Goal: Task Accomplishment & Management: Use online tool/utility

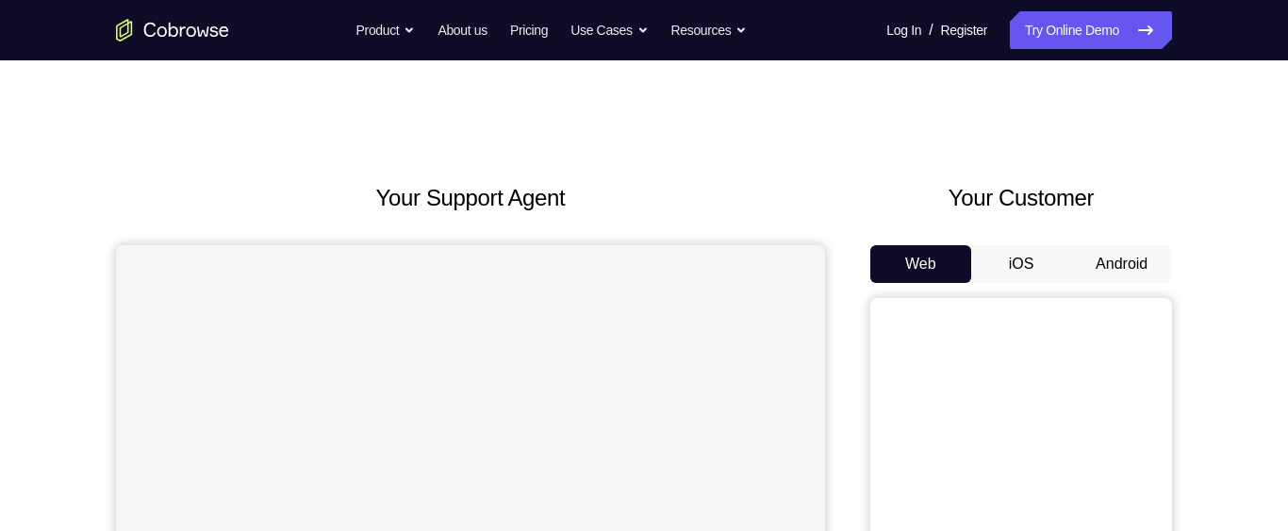
click at [1124, 261] on button "Android" at bounding box center [1121, 264] width 101 height 38
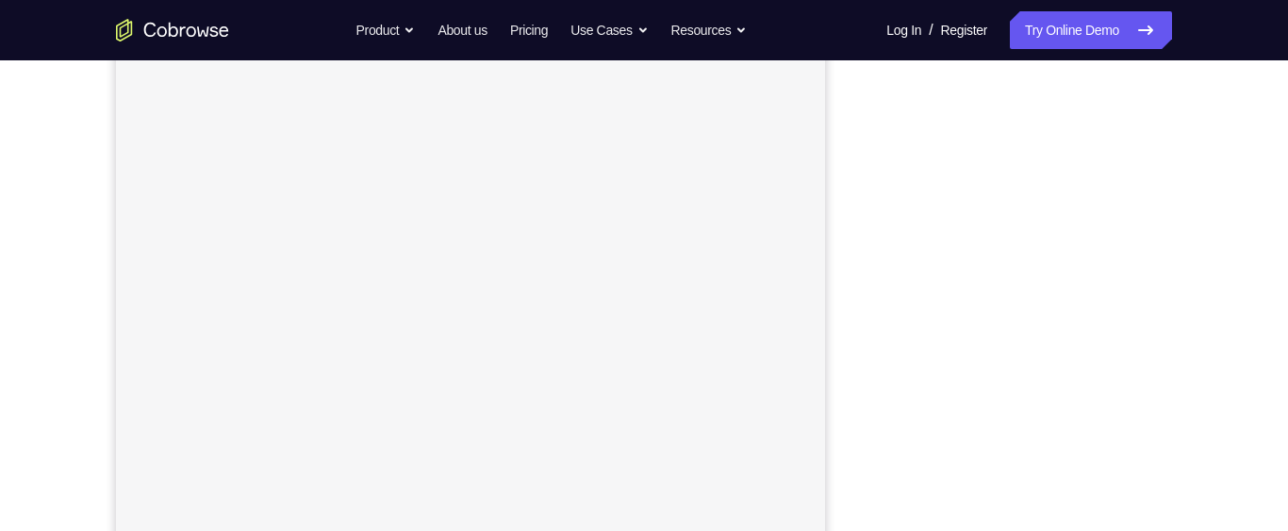
scroll to position [246, 0]
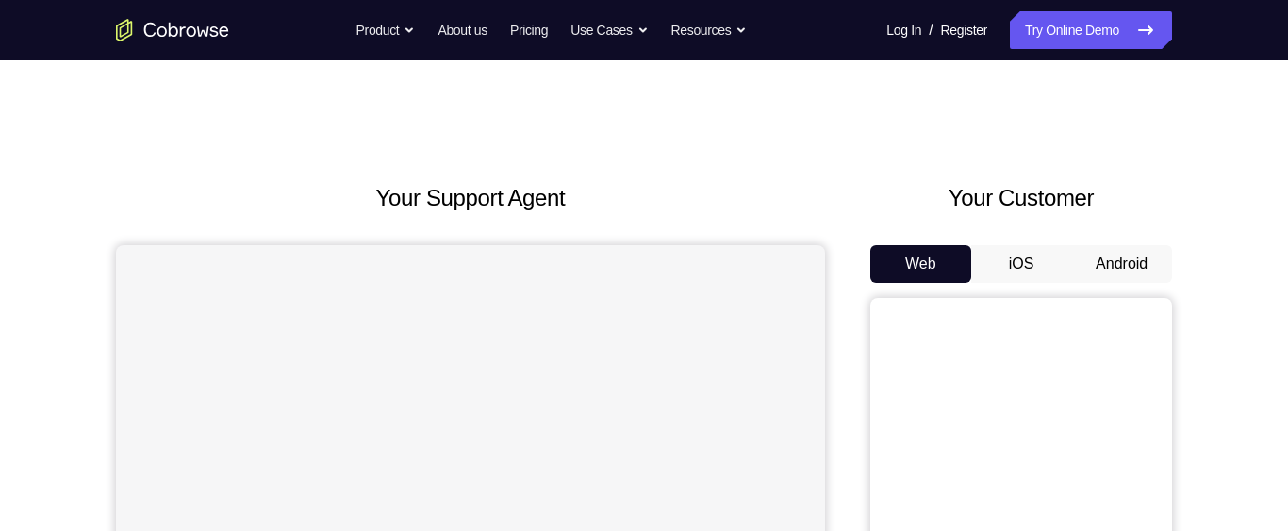
click at [1127, 271] on button "Android" at bounding box center [1121, 264] width 101 height 38
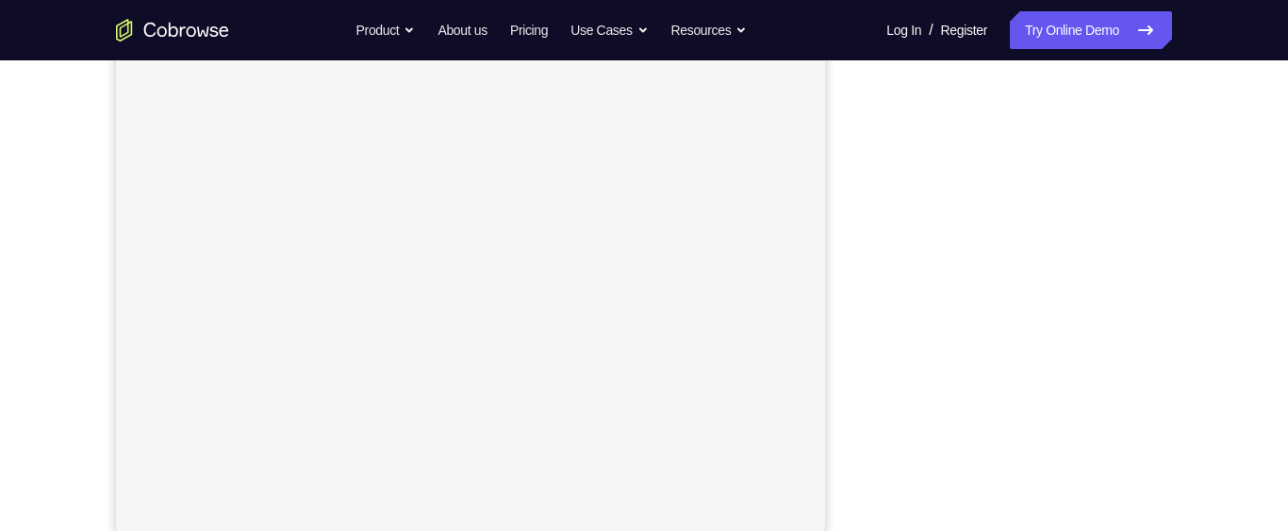
scroll to position [339, 0]
click at [1231, 396] on div "Your Support Agent Your Customer Web iOS Android Next Steps We’d be happy to gi…" at bounding box center [644, 342] width 1206 height 1243
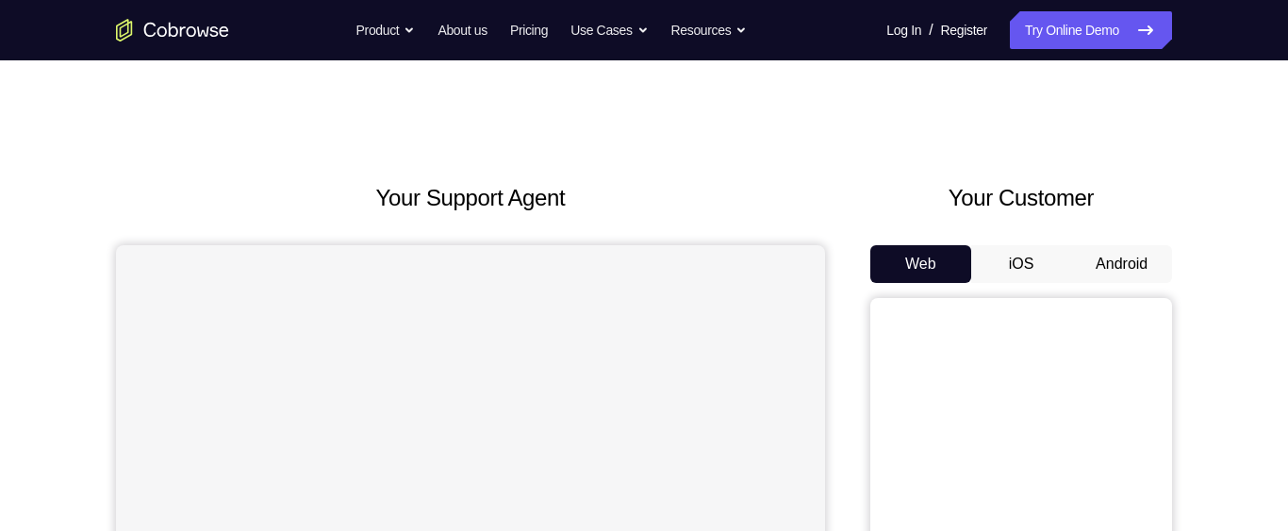
click at [1128, 258] on button "Android" at bounding box center [1121, 264] width 101 height 38
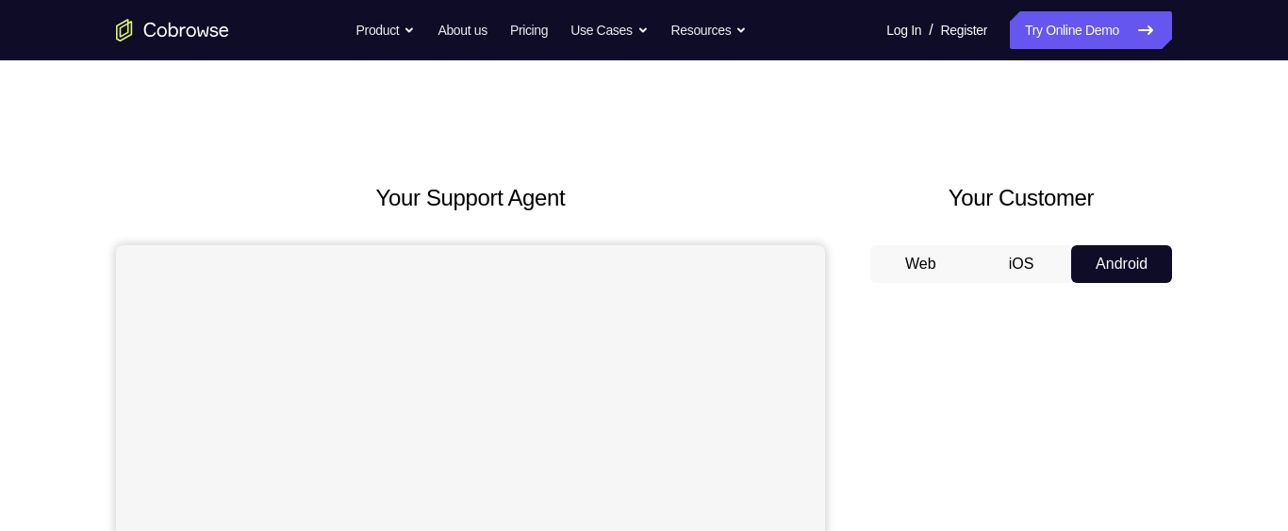
click at [1145, 258] on button "Android" at bounding box center [1121, 264] width 101 height 38
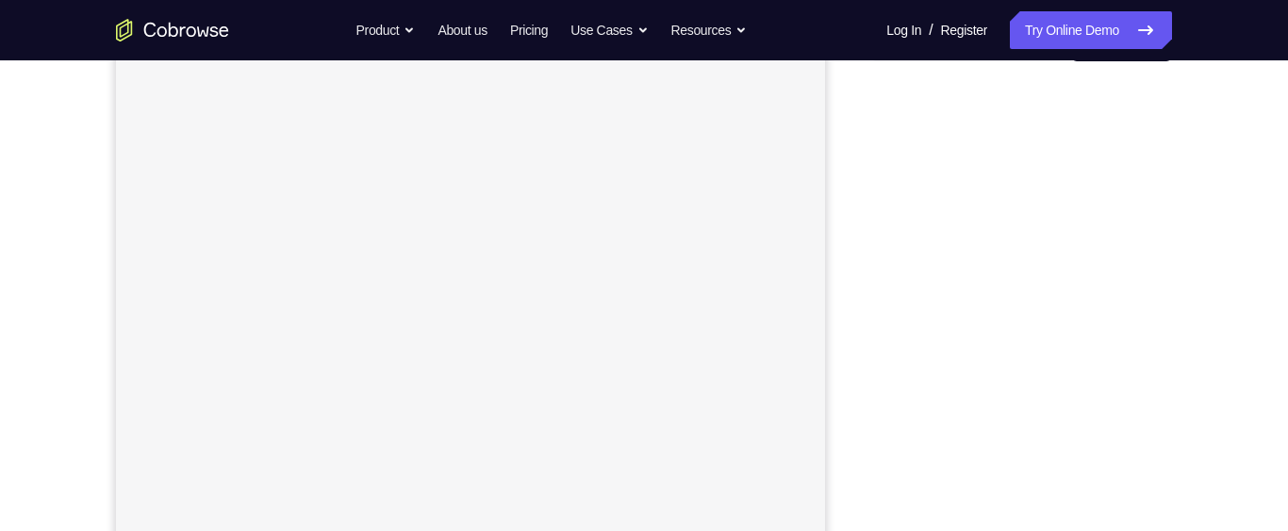
scroll to position [221, 0]
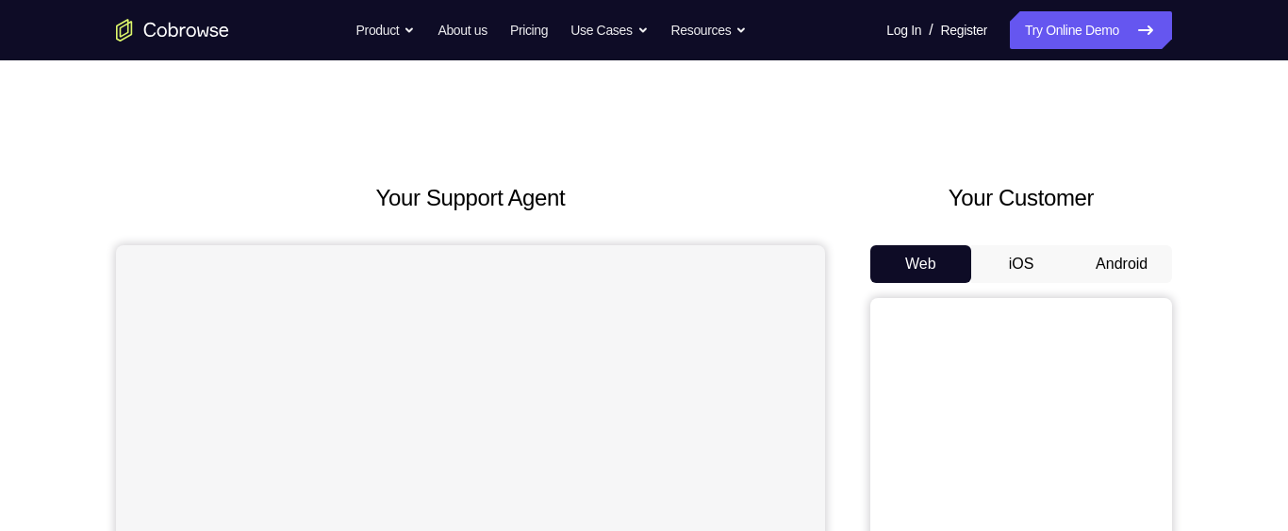
click at [1109, 264] on button "Android" at bounding box center [1121, 264] width 101 height 38
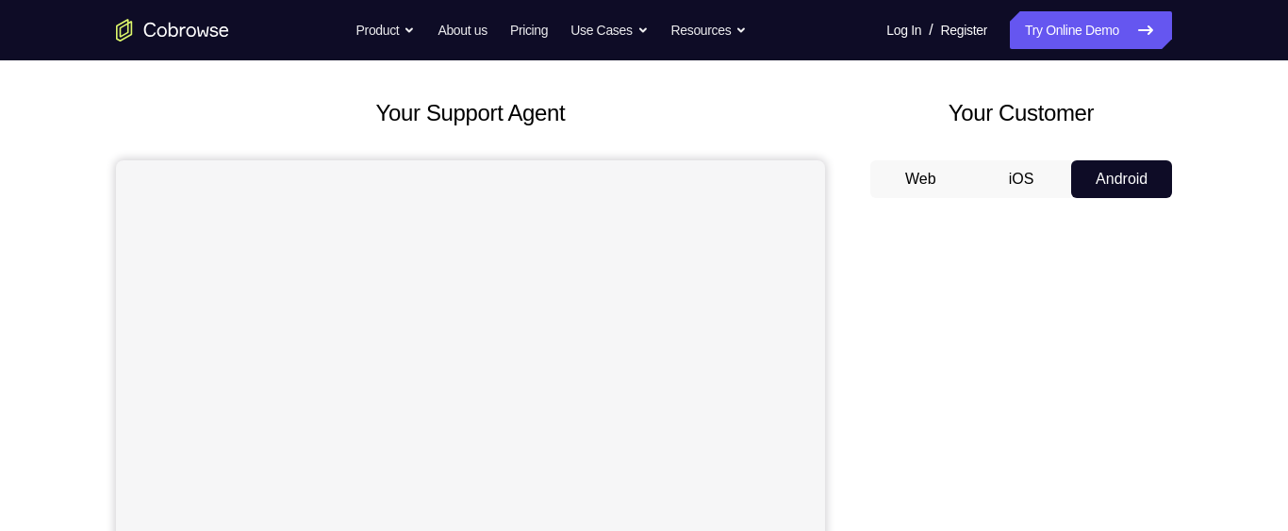
scroll to position [79, 0]
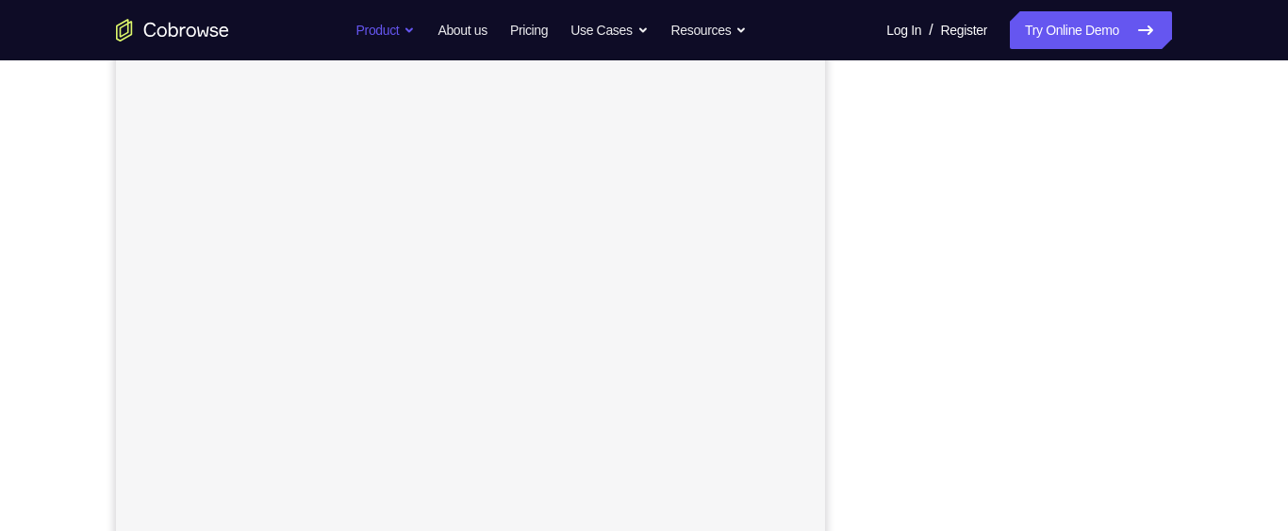
scroll to position [264, 0]
